Goal: Information Seeking & Learning: Learn about a topic

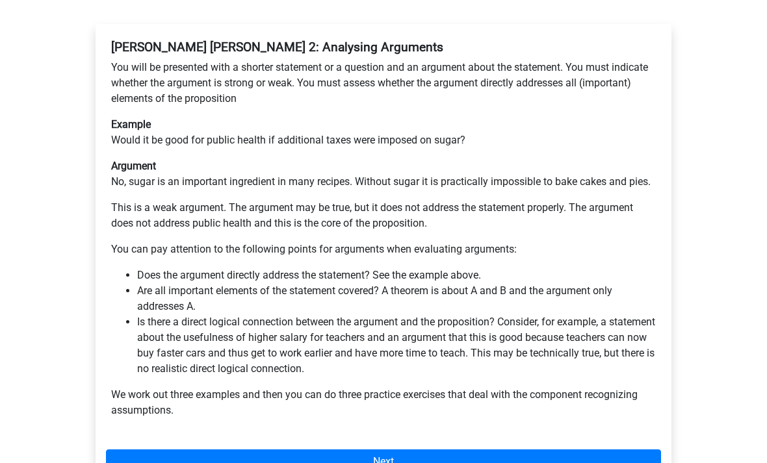
scroll to position [253, 0]
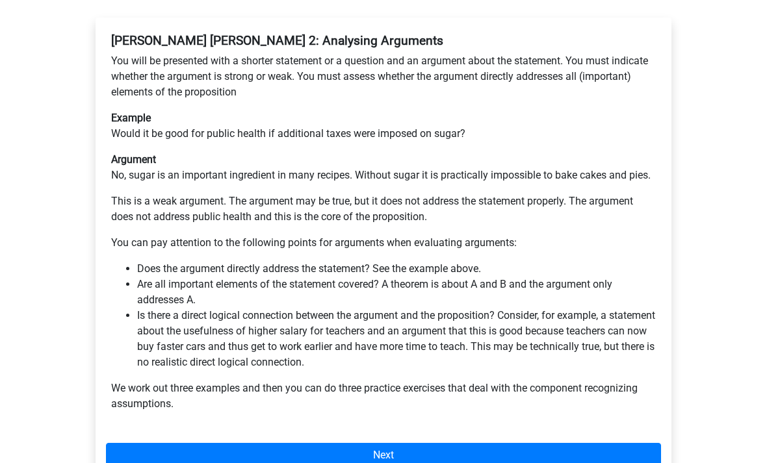
click at [318, 443] on link "Next" at bounding box center [383, 455] width 555 height 25
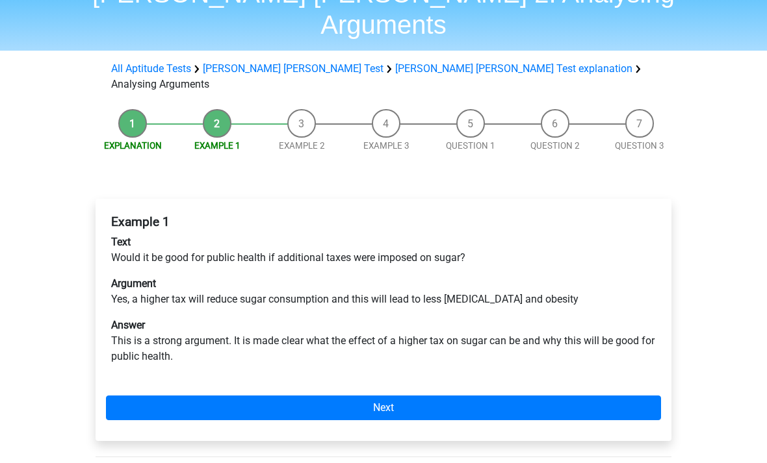
scroll to position [80, 0]
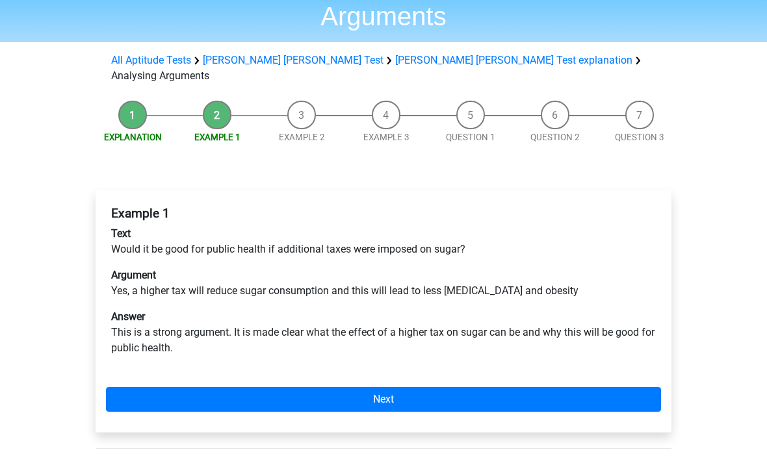
click at [398, 387] on link "Next" at bounding box center [383, 399] width 555 height 25
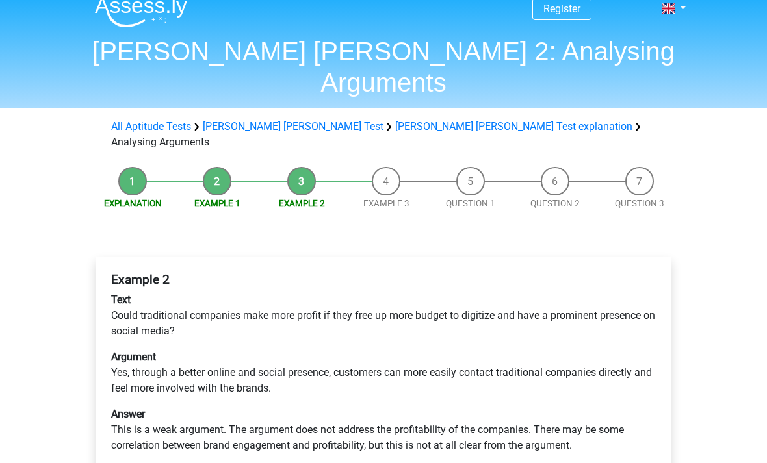
scroll to position [44, 0]
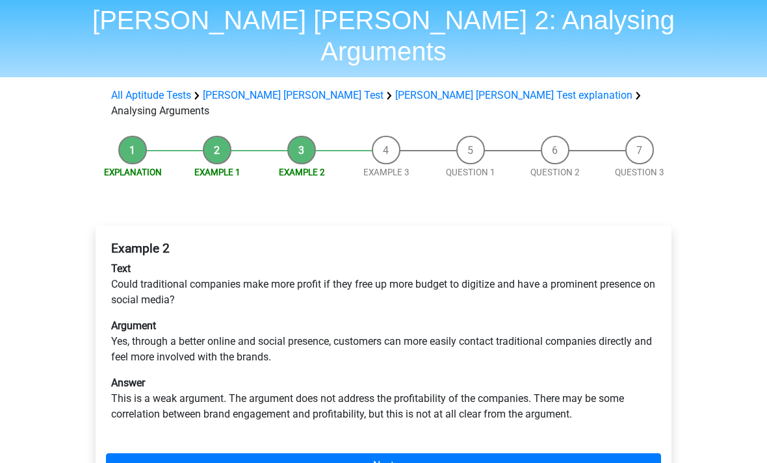
click at [281, 454] on link "Next" at bounding box center [383, 466] width 555 height 25
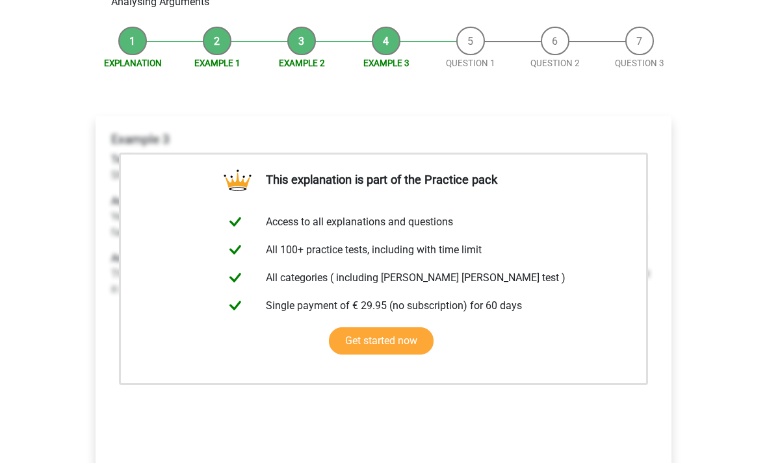
scroll to position [154, 0]
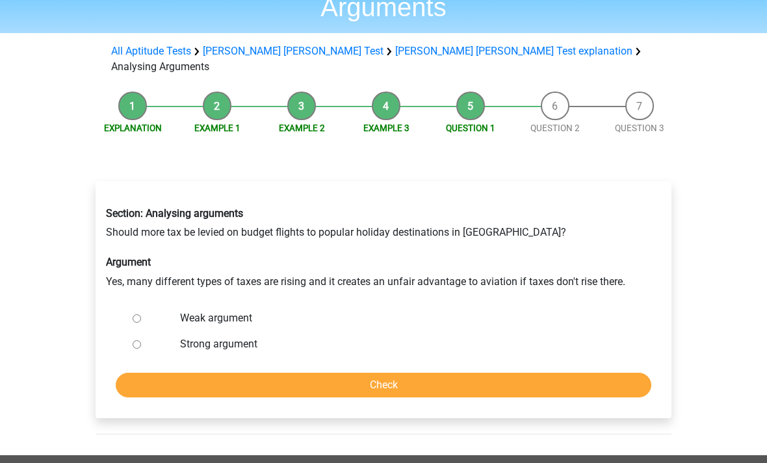
scroll to position [93, 0]
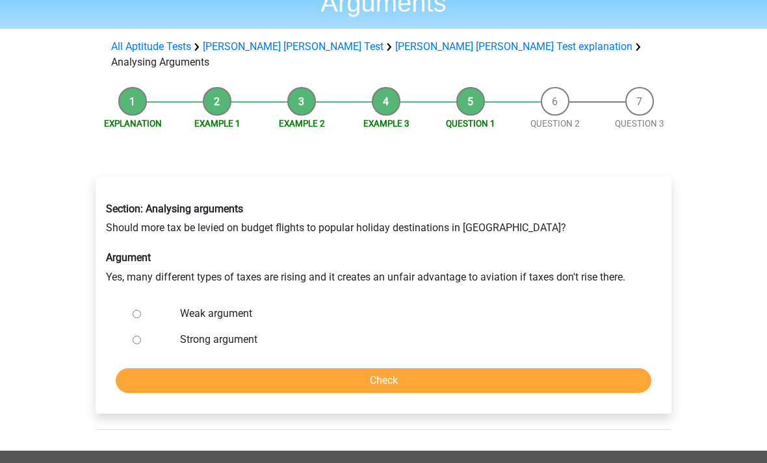
click at [129, 301] on div at bounding box center [148, 314] width 43 height 26
click at [140, 311] on input "Weak argument" at bounding box center [137, 315] width 8 height 8
radio input "true"
click at [169, 369] on input "Check" at bounding box center [383, 381] width 535 height 25
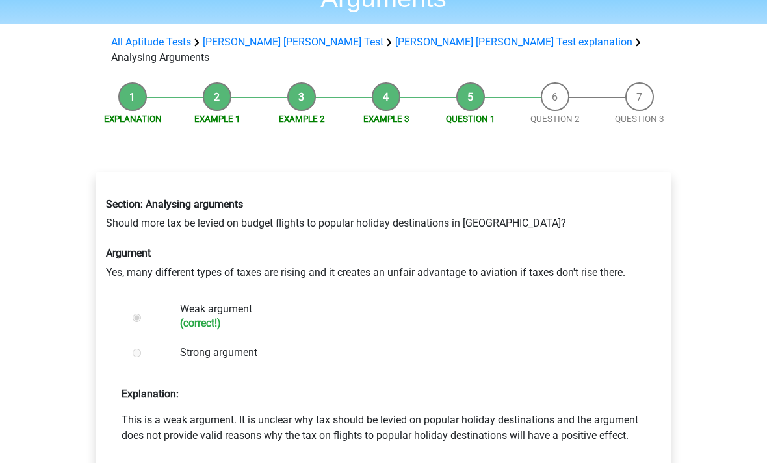
scroll to position [98, 0]
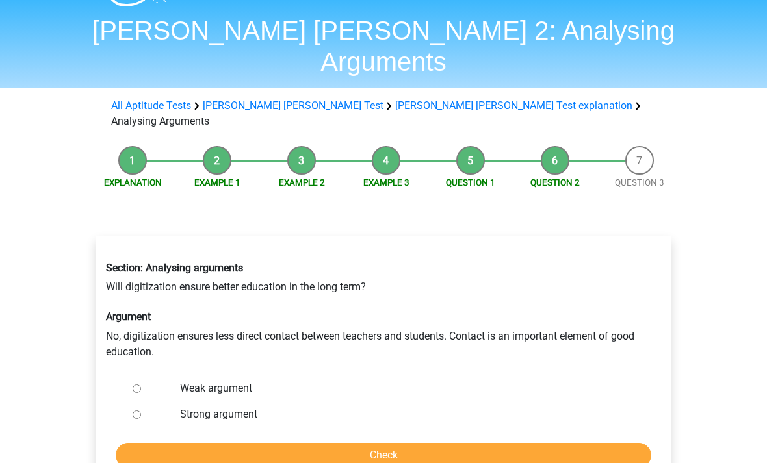
scroll to position [34, 0]
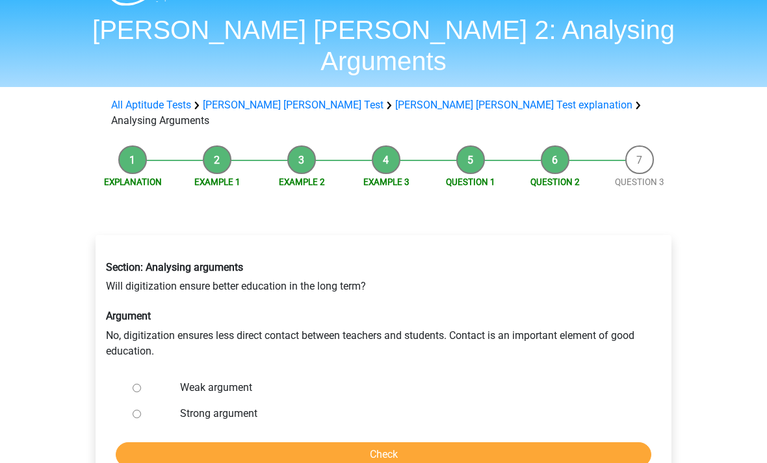
click at [250, 407] on label "Strong argument" at bounding box center [405, 415] width 450 height 16
click at [141, 411] on input "Strong argument" at bounding box center [137, 415] width 8 height 8
radio input "true"
click at [250, 443] on input "Check" at bounding box center [383, 455] width 535 height 25
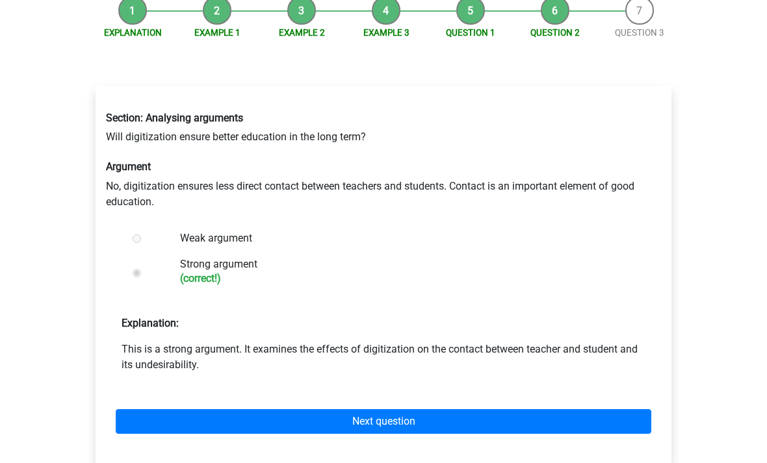
scroll to position [185, 0]
click at [228, 409] on link "Next question" at bounding box center [383, 421] width 535 height 25
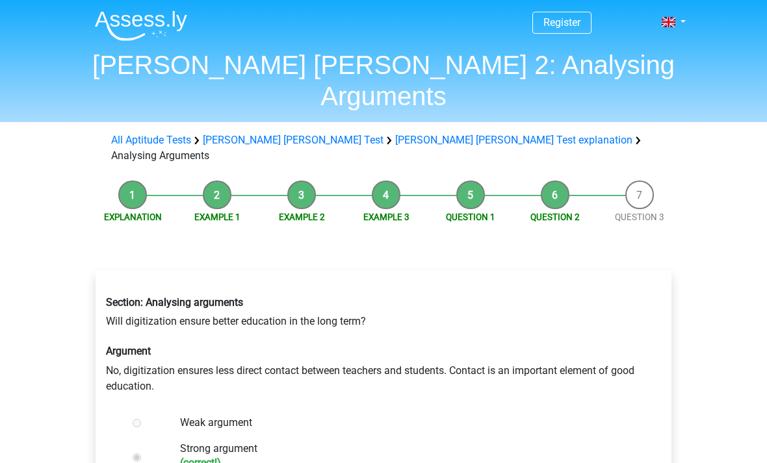
scroll to position [226, 0]
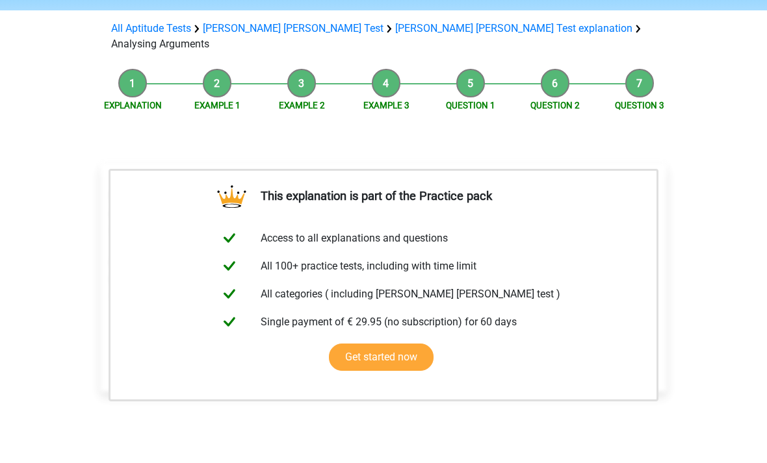
scroll to position [114, 0]
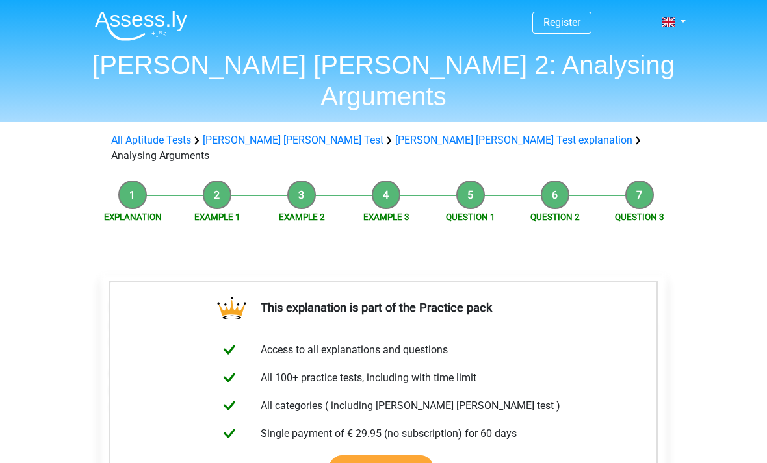
scroll to position [155, 0]
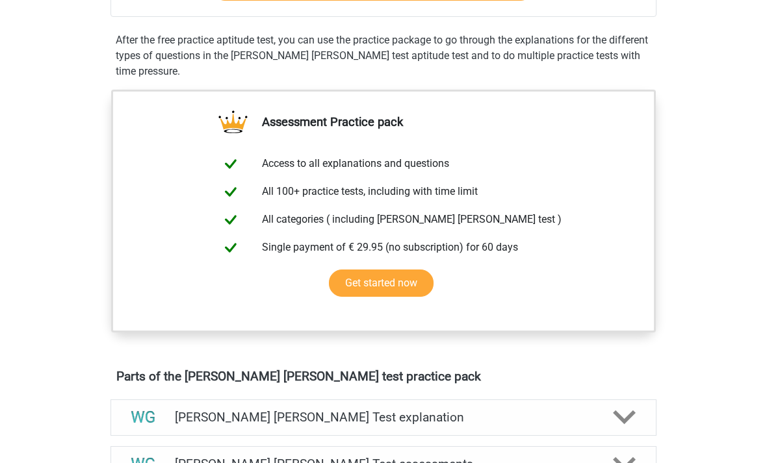
scroll to position [392, 0]
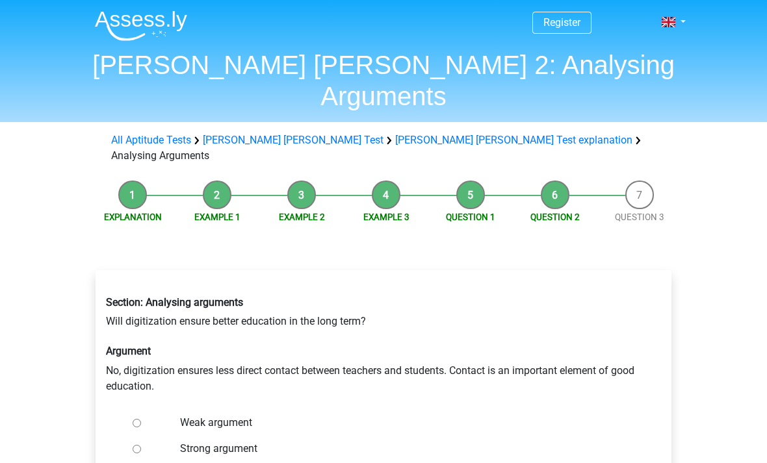
scroll to position [35, 0]
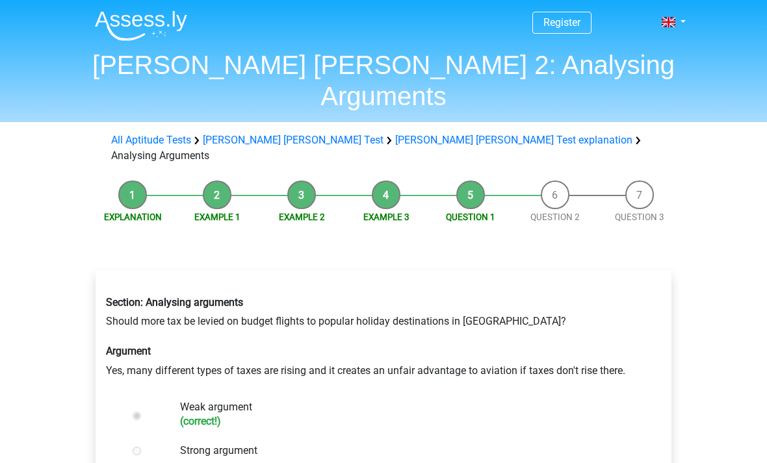
scroll to position [140, 0]
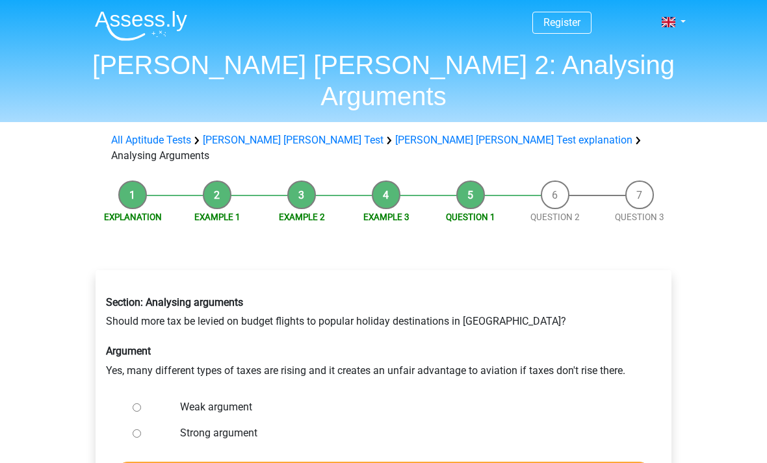
scroll to position [135, 0]
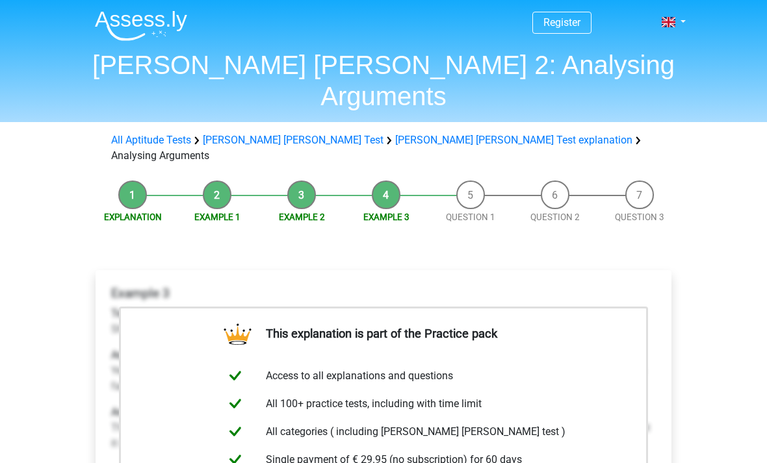
scroll to position [196, 0]
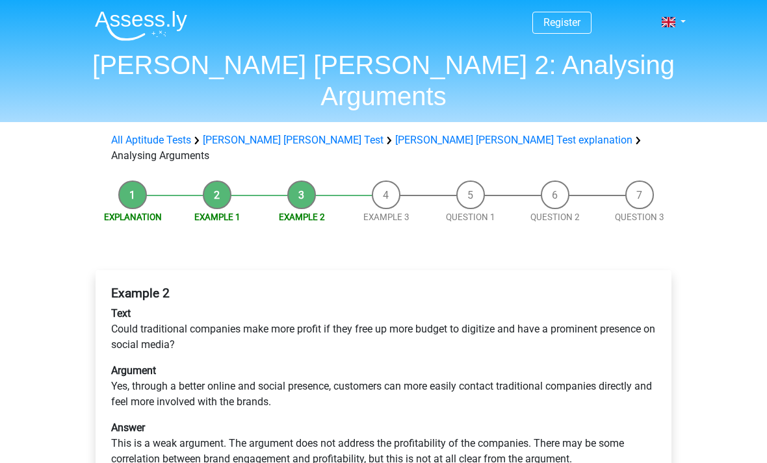
scroll to position [86, 0]
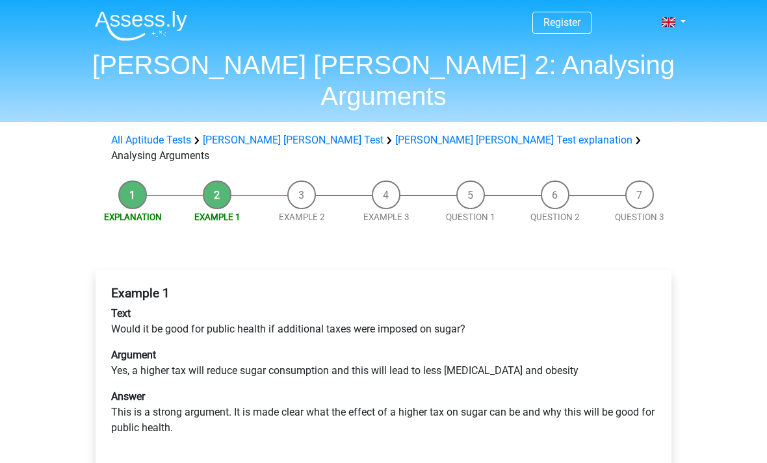
scroll to position [122, 0]
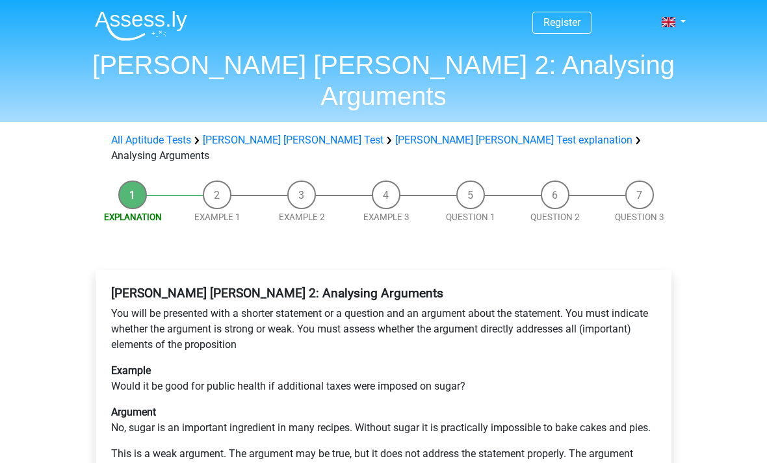
scroll to position [294, 0]
